Goal: Task Accomplishment & Management: Use online tool/utility

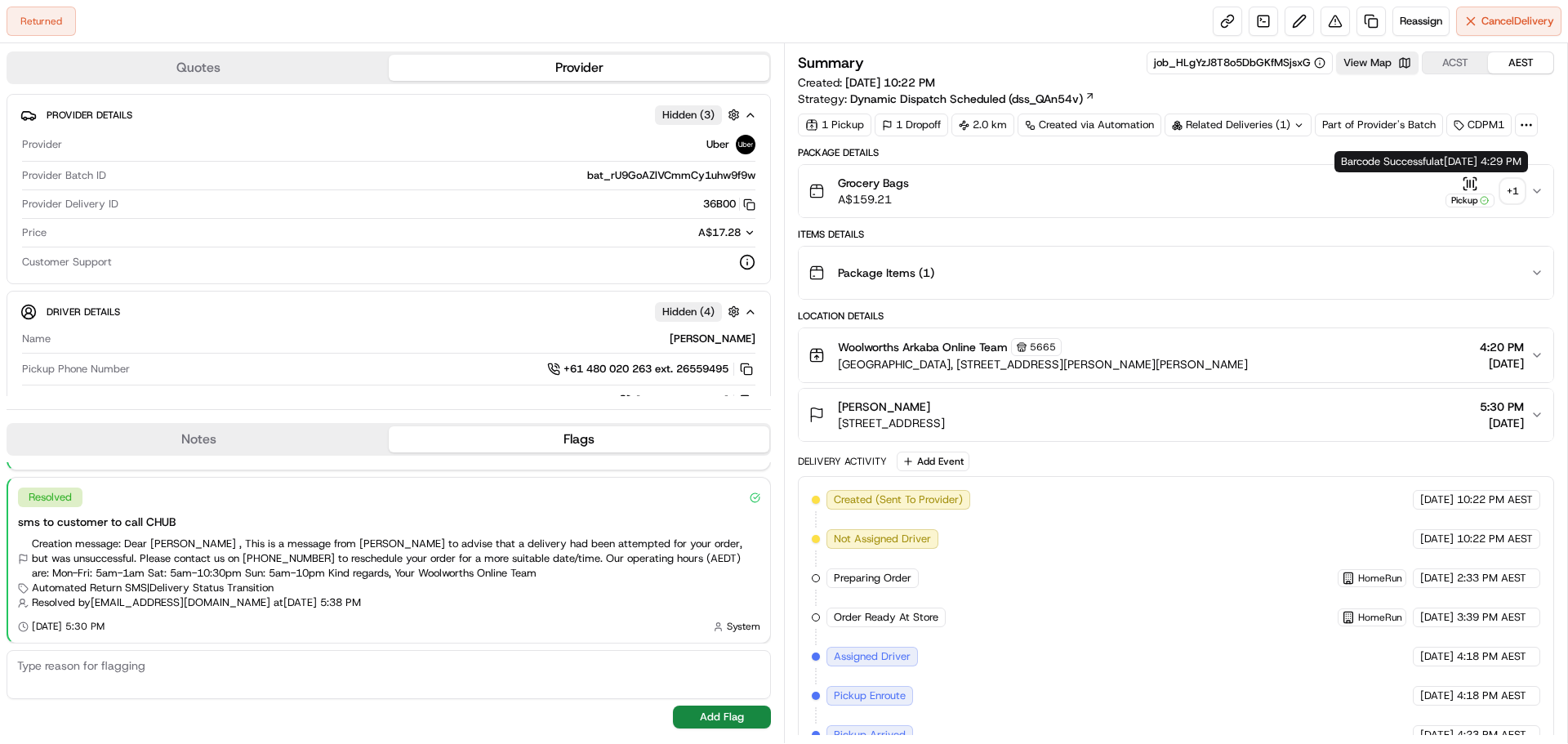
click at [1511, 184] on div "+ 1" at bounding box center [1513, 191] width 23 height 23
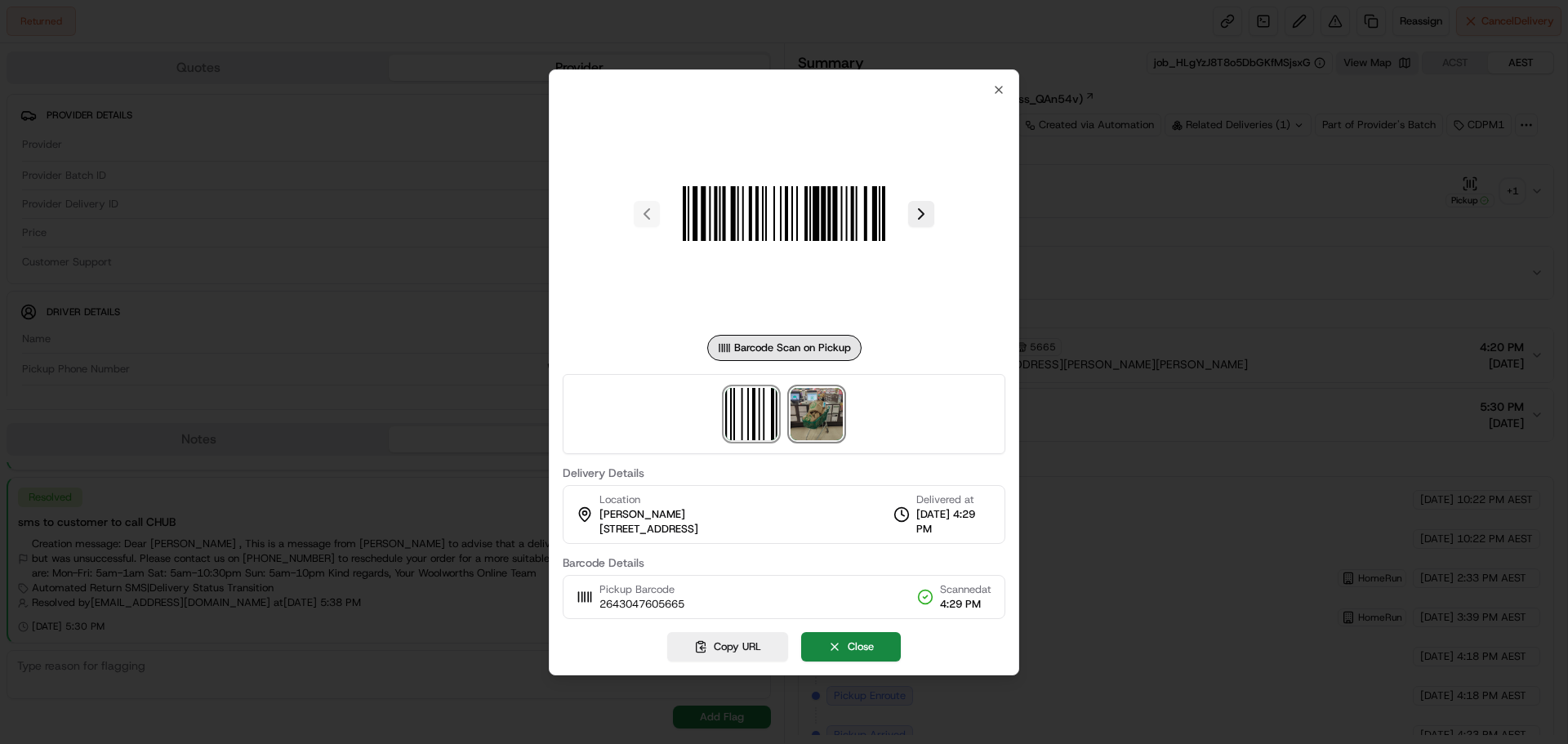
click at [813, 416] on img at bounding box center [816, 414] width 52 height 52
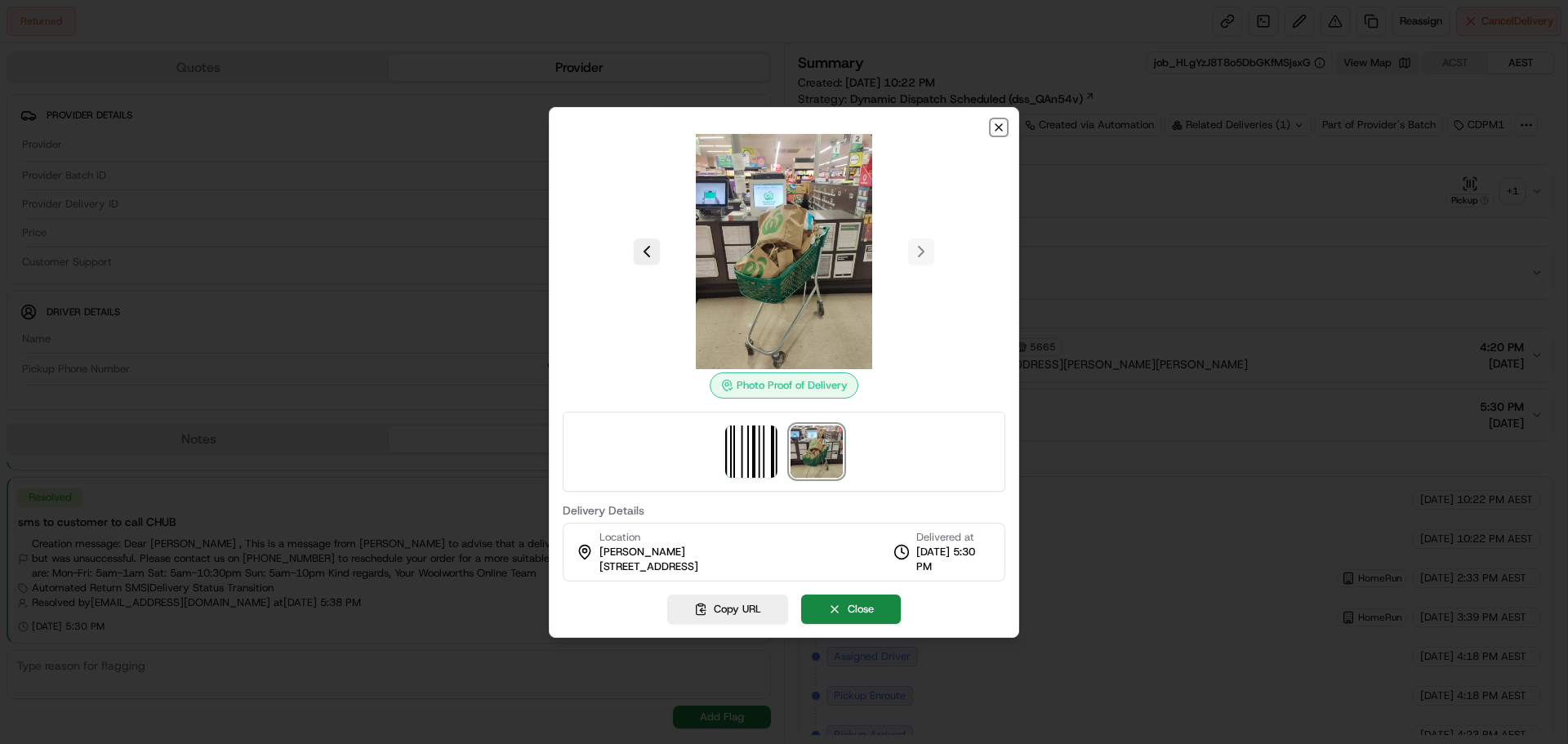
click at [995, 128] on icon "button" at bounding box center [998, 127] width 13 height 13
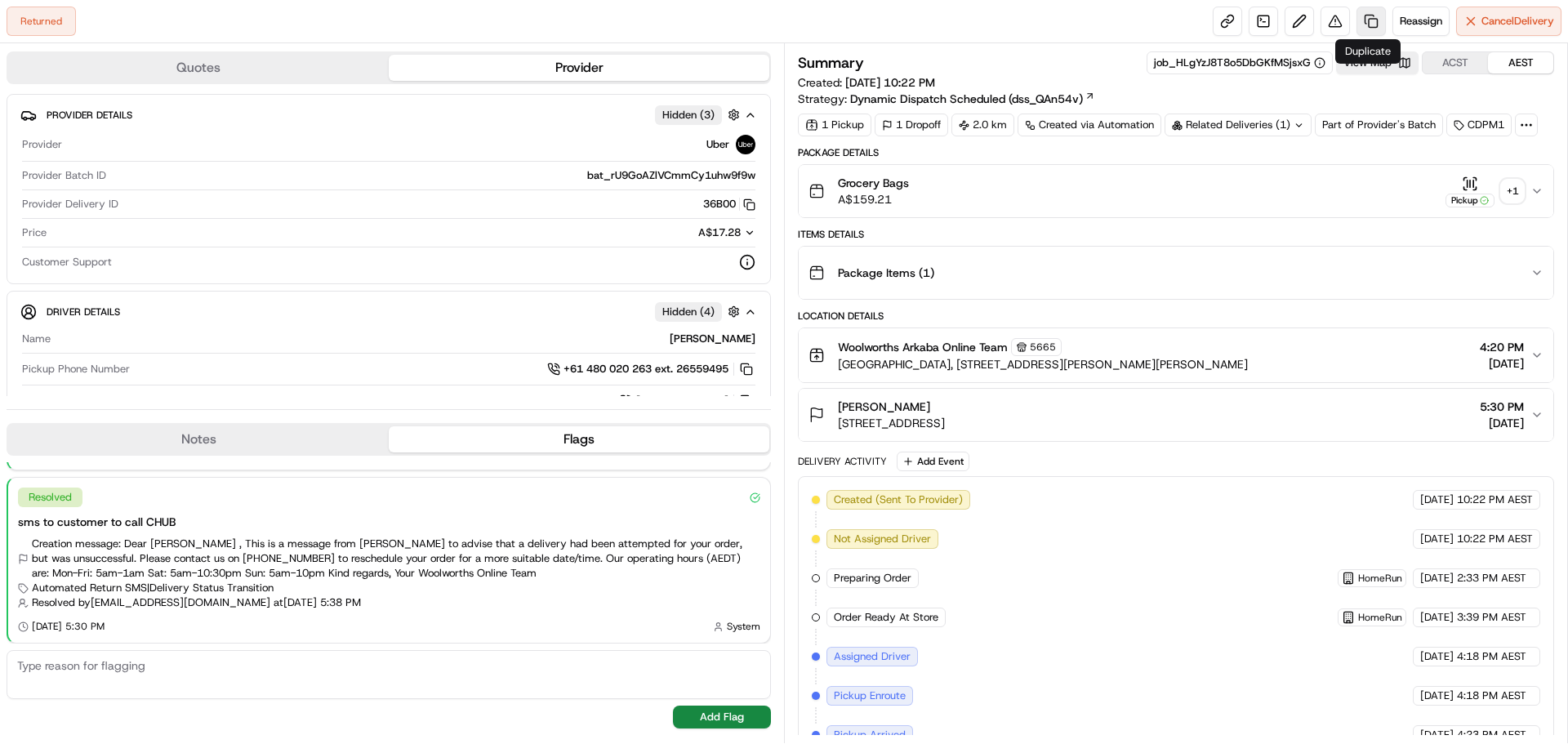
click at [1362, 22] on link at bounding box center [1371, 21] width 29 height 29
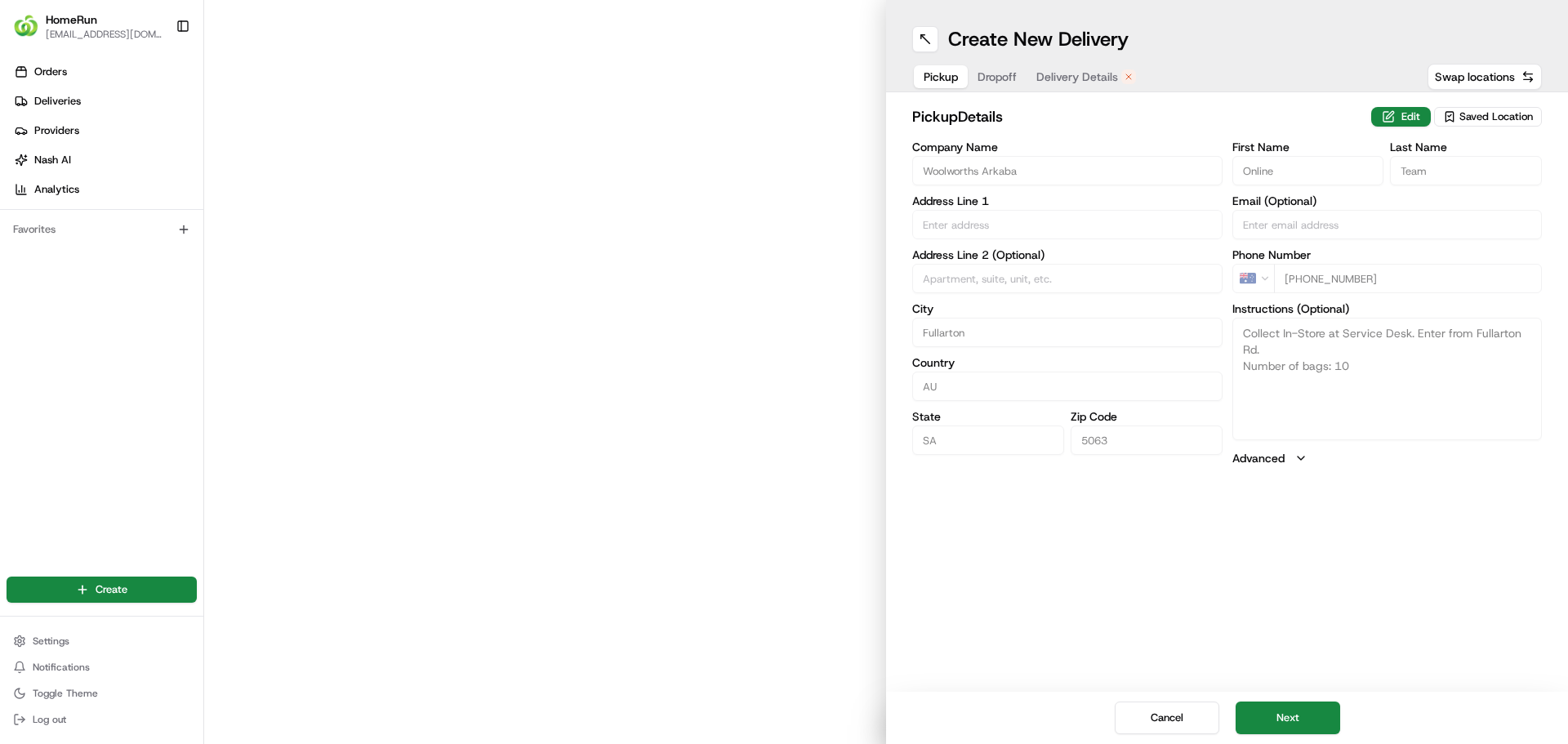
type input "[GEOGRAPHIC_DATA], [STREET_ADDRESS][PERSON_NAME]"
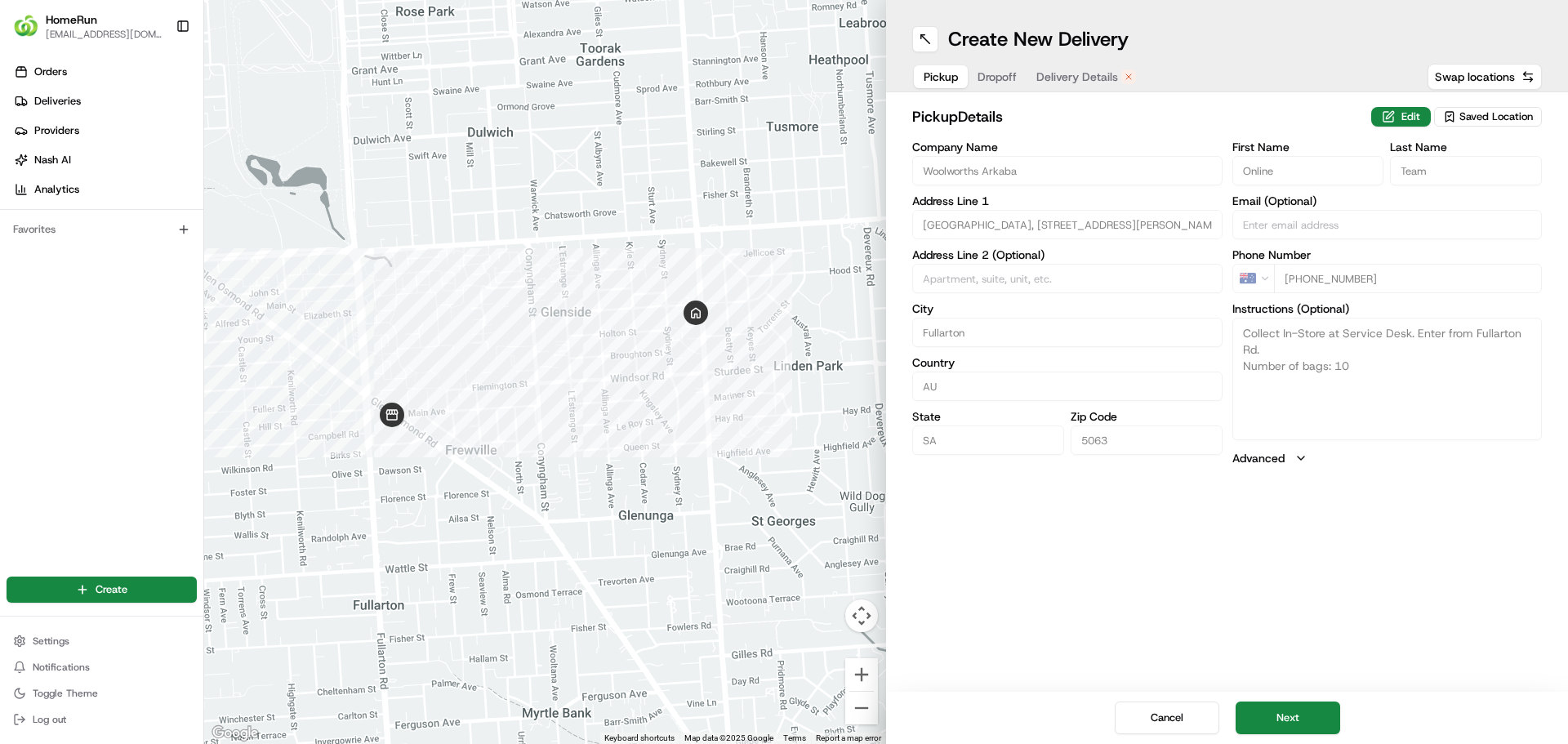
click at [1052, 77] on span "Delivery Details" at bounding box center [1077, 76] width 82 height 16
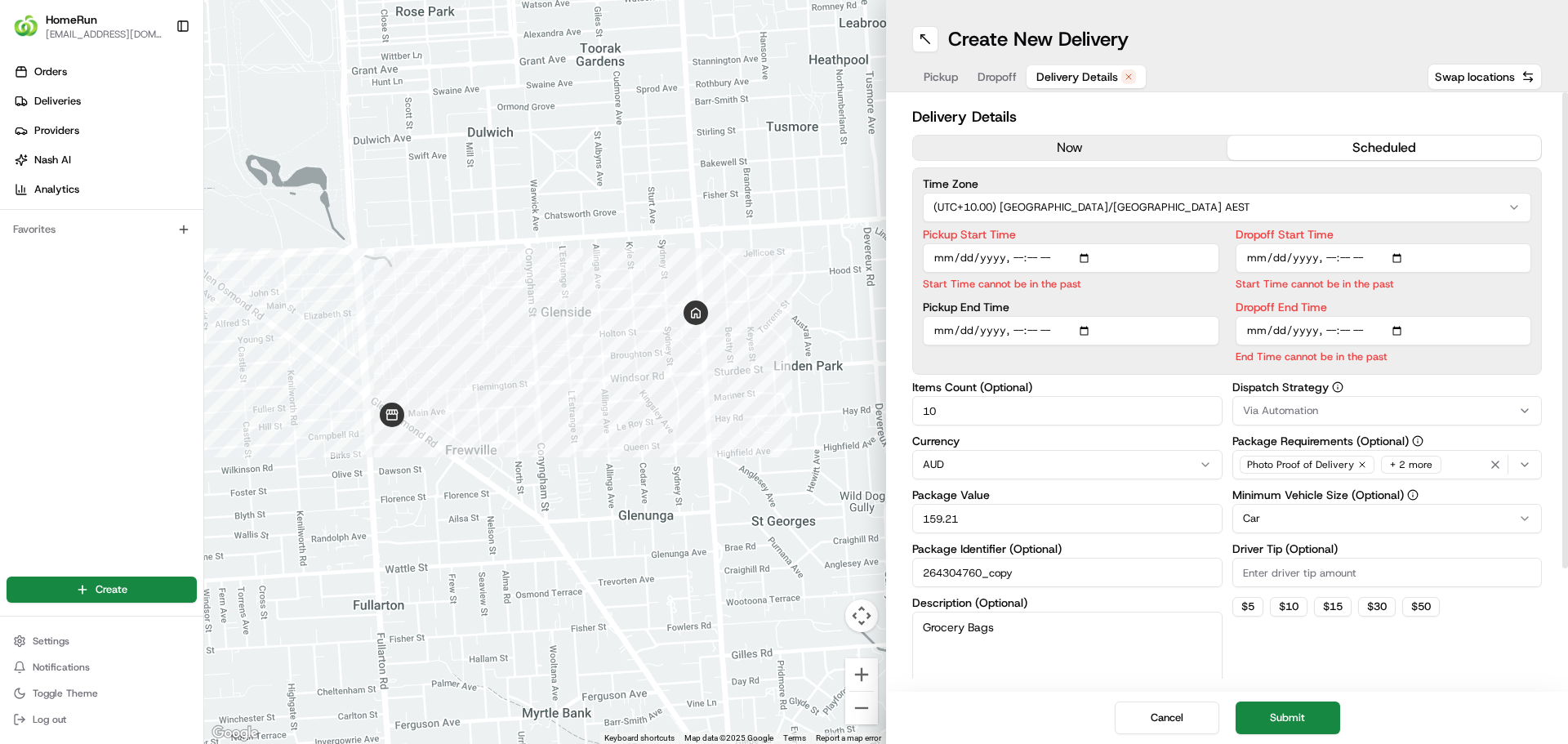
click at [1074, 152] on button "now" at bounding box center [1070, 148] width 315 height 25
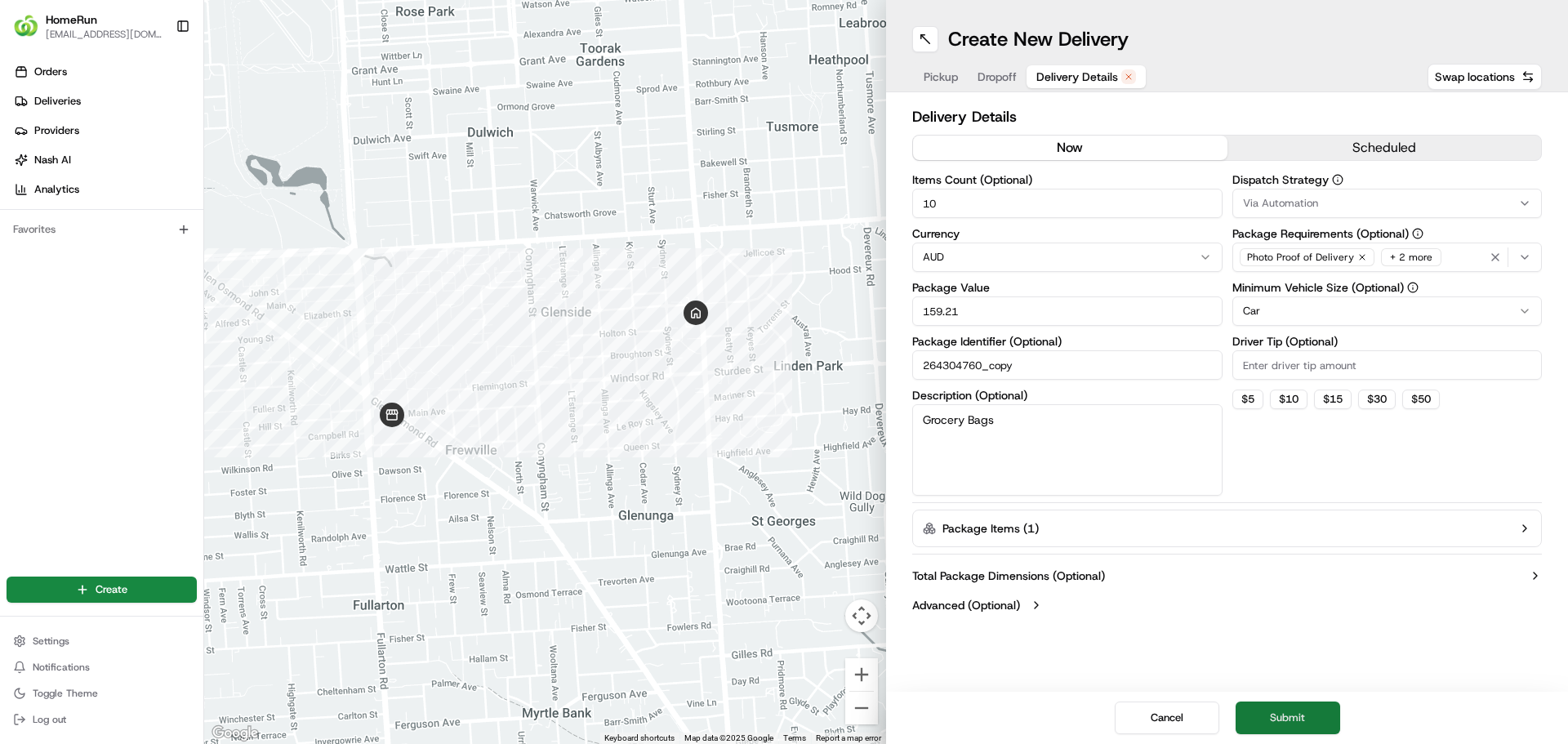
click at [1290, 712] on button "Submit" at bounding box center [1287, 718] width 105 height 32
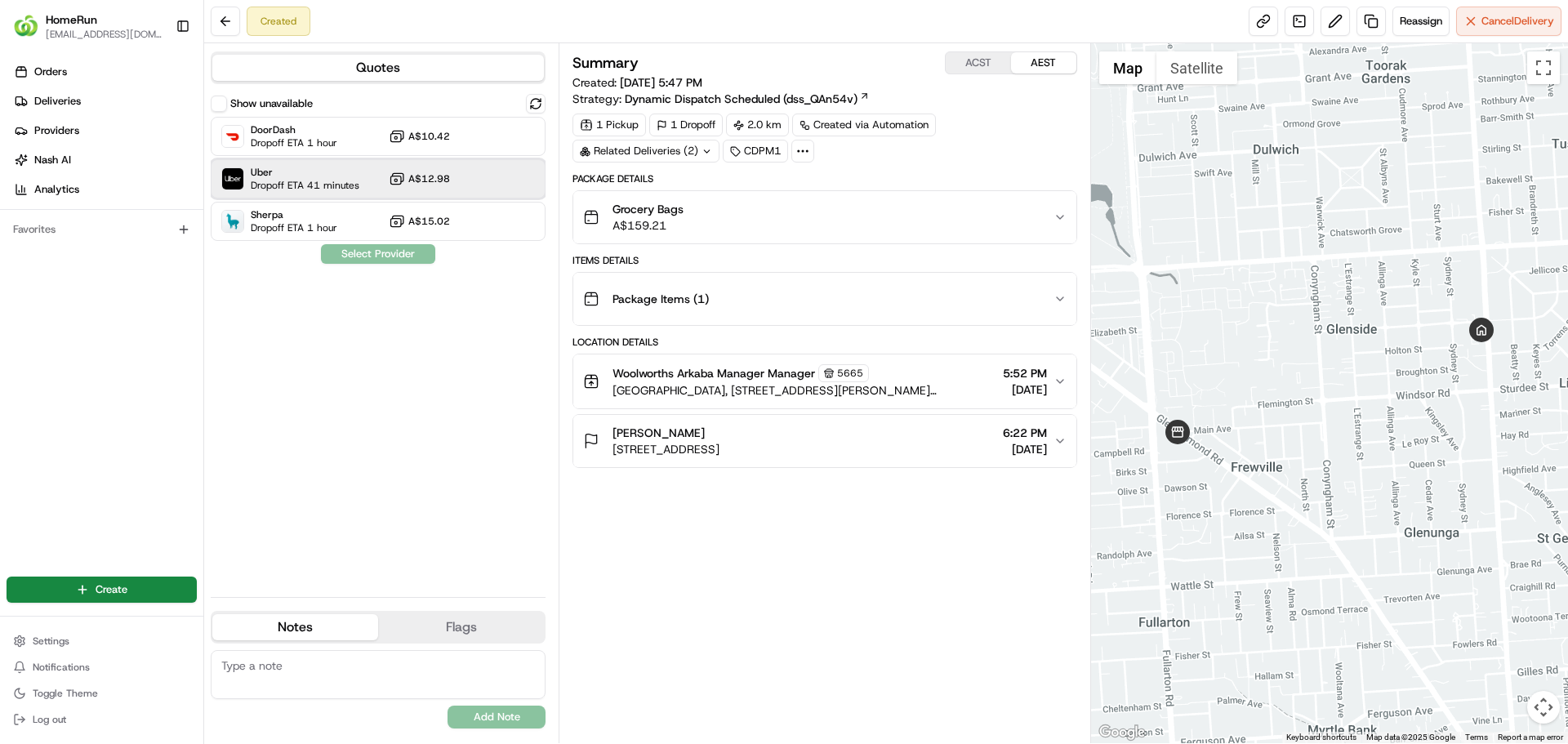
click at [292, 189] on span "Dropoff ETA 41 minutes" at bounding box center [305, 185] width 108 height 13
click at [371, 250] on button "Assign Provider" at bounding box center [378, 253] width 116 height 20
